Goal: Task Accomplishment & Management: Use online tool/utility

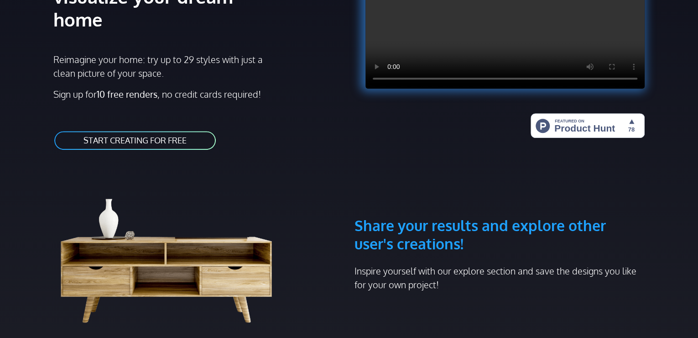
scroll to position [91, 0]
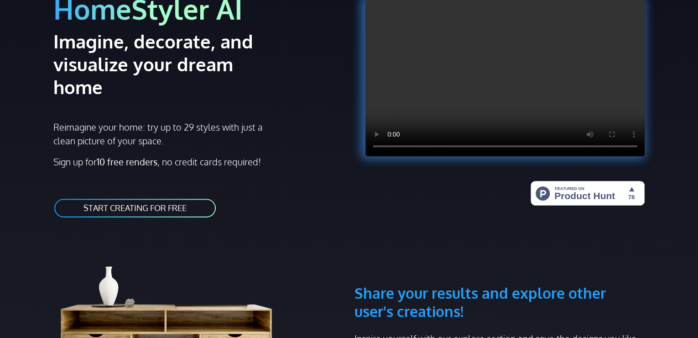
click at [162, 197] on link "START CREATING FOR FREE" at bounding box center [134, 207] width 163 height 21
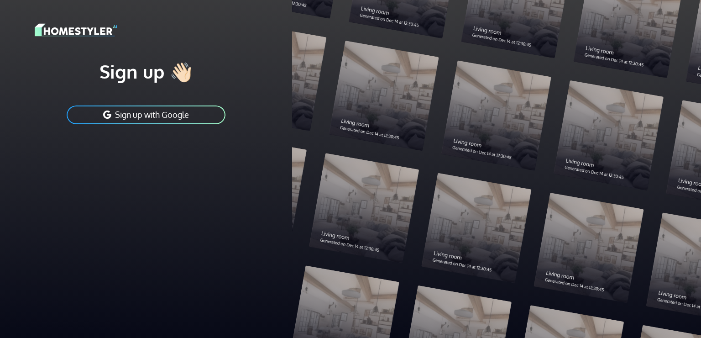
click at [184, 75] on h1 "Sign up 👋🏻" at bounding box center [146, 71] width 223 height 23
click at [173, 119] on button "Sign up with Google" at bounding box center [146, 114] width 161 height 21
